Goal: Transaction & Acquisition: Book appointment/travel/reservation

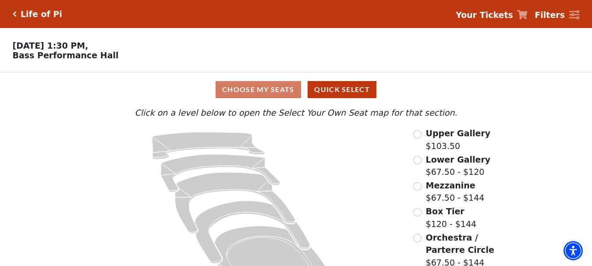
click at [418, 144] on div "Upper Gallery $103.50" at bounding box center [462, 139] width 99 height 25
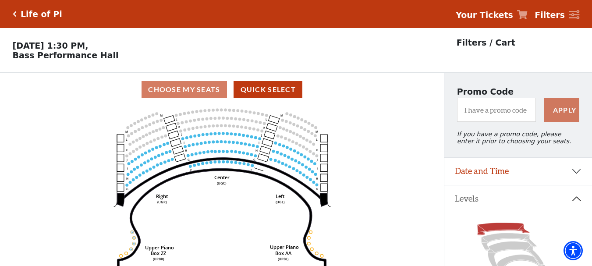
click at [234, 120] on icon "Center (UGC) Right (UGR) Left (UGL) Upper Piano Box ZZ (UPBR) Upper Piano Box A…" at bounding box center [222, 188] width 400 height 165
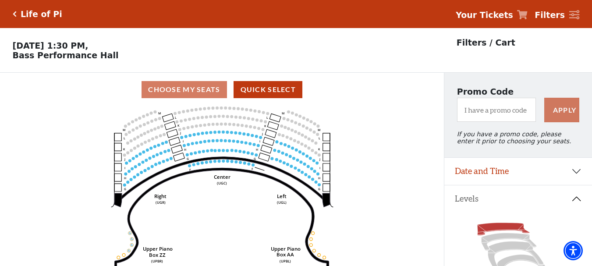
click at [181, 139] on circle at bounding box center [181, 137] width 3 height 3
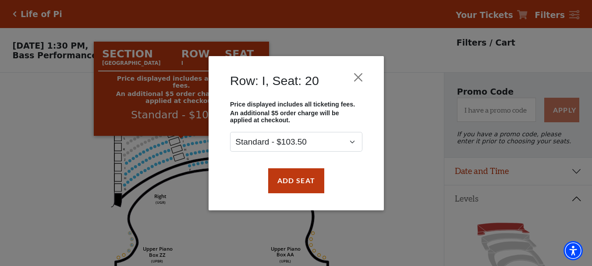
click at [185, 141] on div "Row: I, Seat: 20 Price displayed includes all ticketing fees. An additional $5 …" at bounding box center [296, 133] width 592 height 266
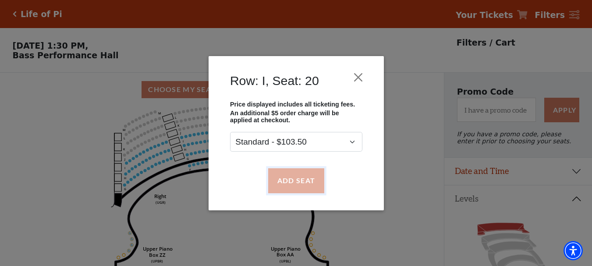
click at [295, 182] on button "Add Seat" at bounding box center [296, 180] width 56 height 25
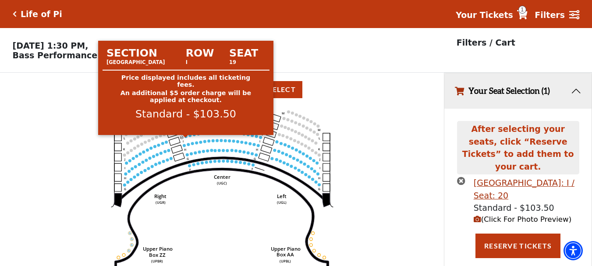
click at [185, 138] on circle at bounding box center [185, 136] width 3 height 3
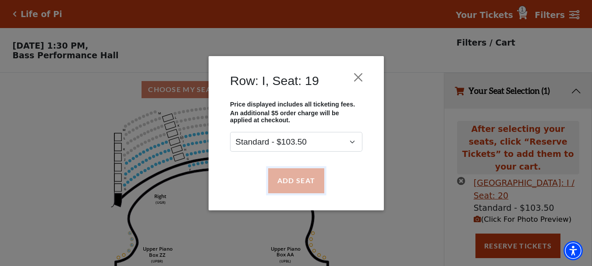
click at [306, 176] on button "Add Seat" at bounding box center [296, 180] width 56 height 25
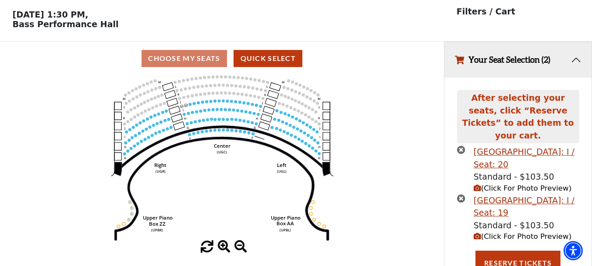
scroll to position [32, 0]
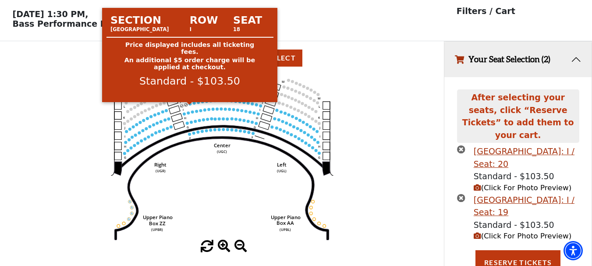
click at [191, 106] on use "Seat Selected" at bounding box center [190, 104] width 4 height 4
click at [191, 105] on circle at bounding box center [189, 103] width 3 height 3
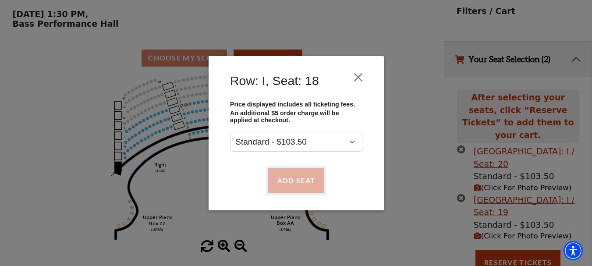
click at [302, 181] on button "Add Seat" at bounding box center [296, 180] width 56 height 25
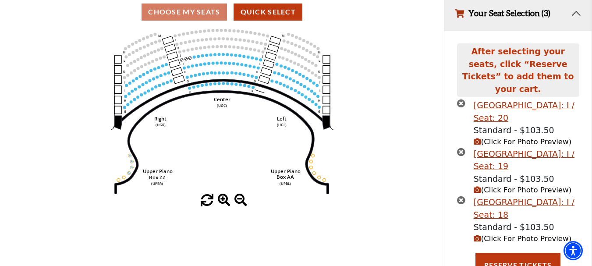
scroll to position [80, 0]
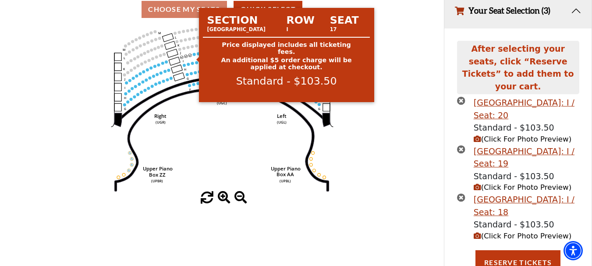
click at [195, 56] on circle at bounding box center [193, 54] width 3 height 3
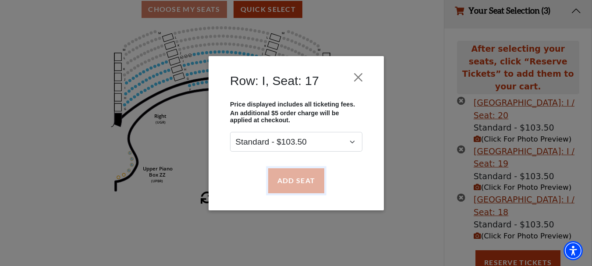
click at [292, 190] on button "Add Seat" at bounding box center [296, 180] width 56 height 25
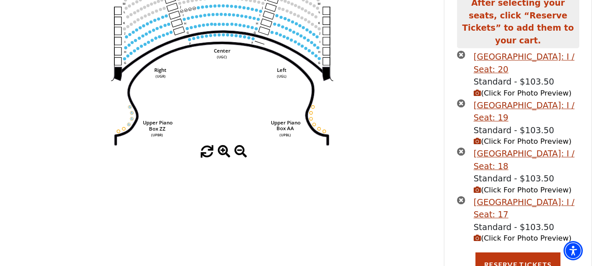
scroll to position [128, 0]
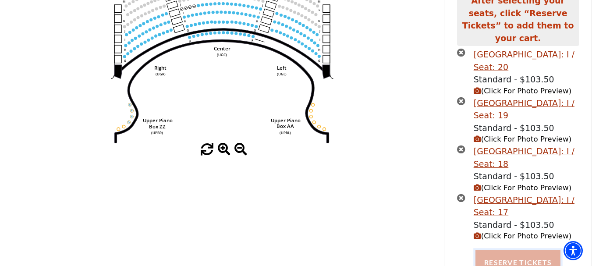
click at [524, 256] on button "Reserve Tickets" at bounding box center [518, 262] width 85 height 25
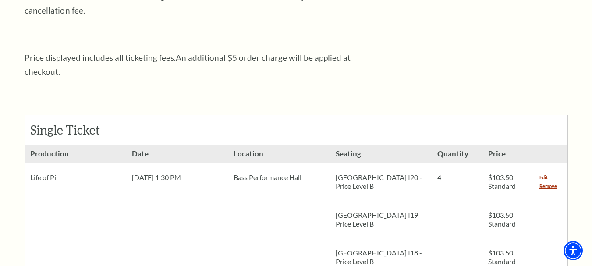
scroll to position [307, 0]
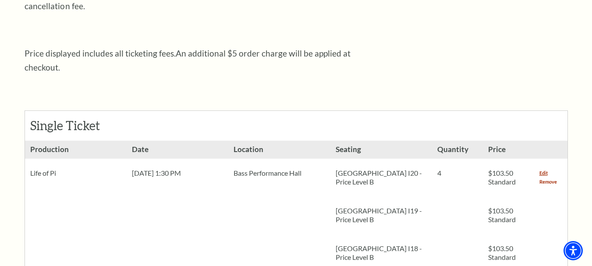
click at [549, 177] on link "Remove" at bounding box center [548, 181] width 18 height 9
